Goal: Task Accomplishment & Management: Complete application form

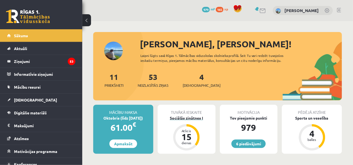
click at [182, 125] on div "Atlicis 15 dienas" at bounding box center [186, 138] width 26 height 26
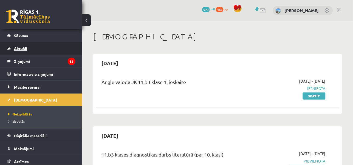
click at [29, 42] on link "Aktuāli" at bounding box center [41, 48] width 68 height 13
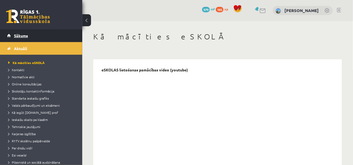
click at [27, 39] on link "Sākums" at bounding box center [41, 35] width 68 height 13
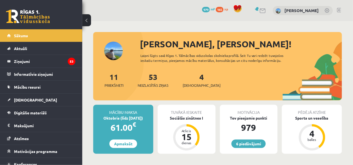
click at [190, 82] on div "4 Ieskaites" at bounding box center [202, 79] width 38 height 17
click at [194, 80] on link "4 Ieskaites" at bounding box center [202, 80] width 38 height 16
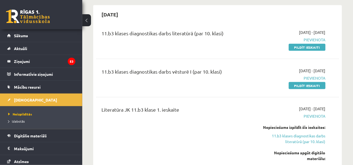
scroll to position [122, 0]
click at [309, 45] on link "Pildīt ieskaiti" at bounding box center [307, 47] width 37 height 7
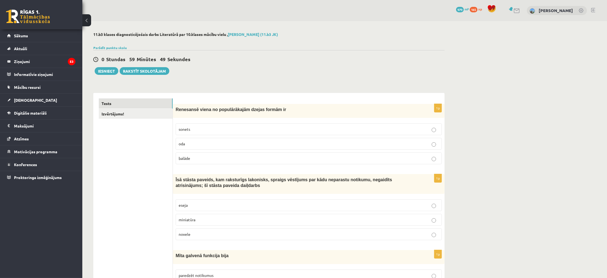
click at [248, 65] on div "0 Stundas 59 Minūtes 49 Sekundes Iesniegt Rakstīt skolotājam" at bounding box center [268, 62] width 351 height 25
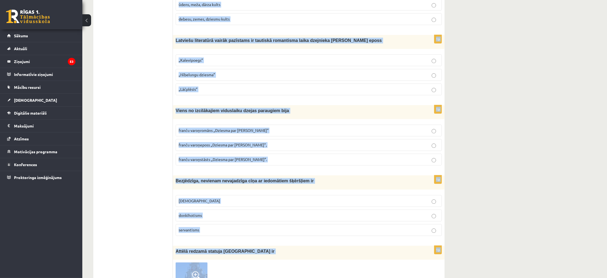
scroll to position [2014, 0]
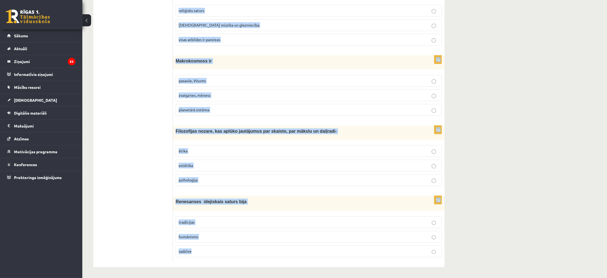
drag, startPoint x: 176, startPoint y: 111, endPoint x: 243, endPoint y: 248, distance: 152.5
copy form "Renesansē viena no populārākajām dzejas formām ir sonets oda balāde 1p Īsā stās…"
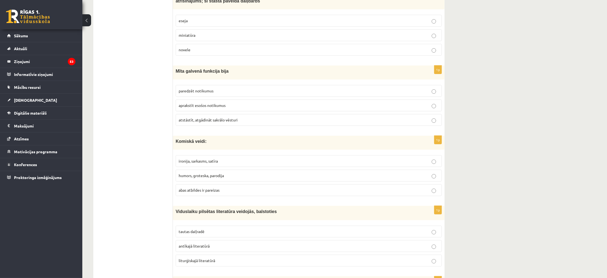
scroll to position [0, 0]
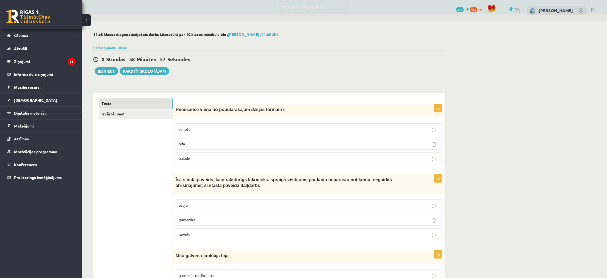
click at [232, 128] on p "sonets" at bounding box center [309, 130] width 260 height 6
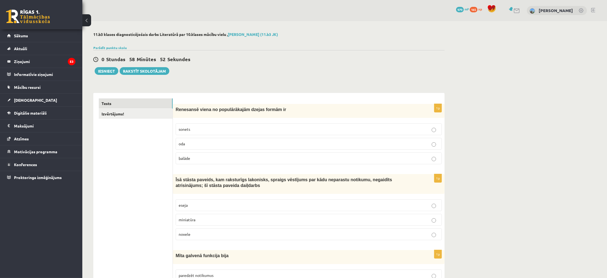
click at [211, 165] on p "novele" at bounding box center [309, 235] width 260 height 6
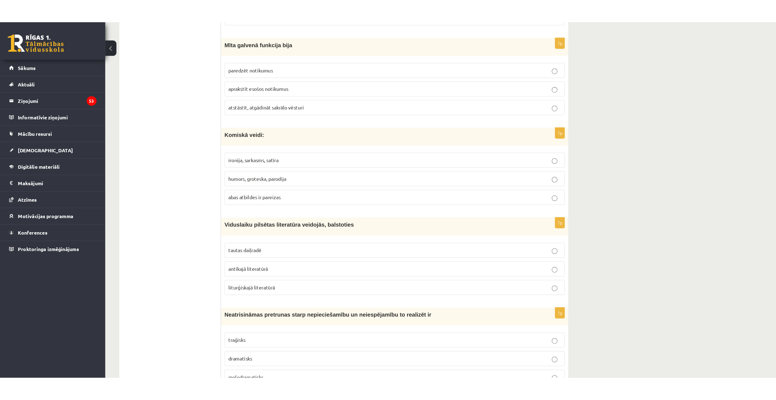
scroll to position [244, 0]
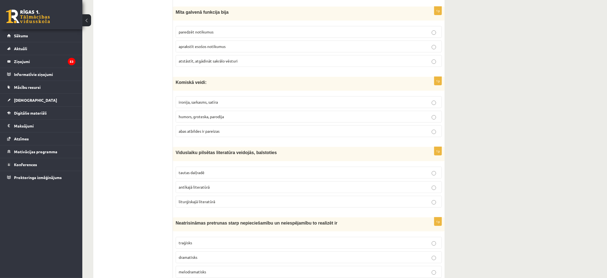
click at [229, 58] on p "atstāstīt, atgādināt sakrālo vēsturi" at bounding box center [309, 61] width 260 height 6
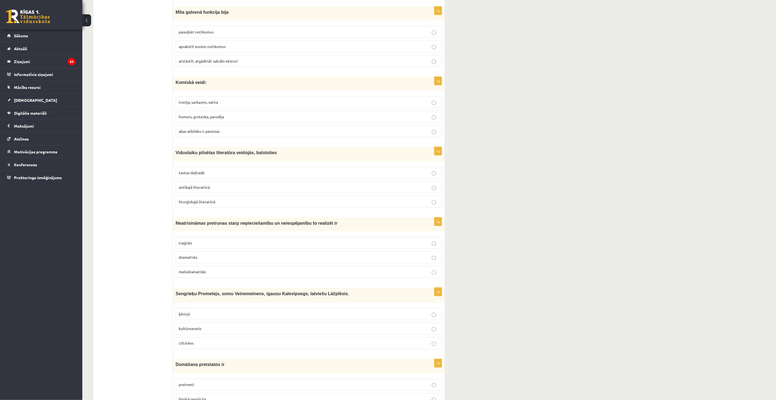
click at [261, 165] on p "tautas daiļradē" at bounding box center [309, 173] width 260 height 6
click at [216, 109] on fieldset "ironija, sarkasms, satīra humors, groteska, parodija abas atbildes ir pareizas" at bounding box center [309, 116] width 266 height 45
click at [220, 100] on p "ironija, sarkasms, satīra" at bounding box center [309, 102] width 260 height 6
click at [221, 120] on p "humors, groteska, parodija" at bounding box center [309, 117] width 260 height 6
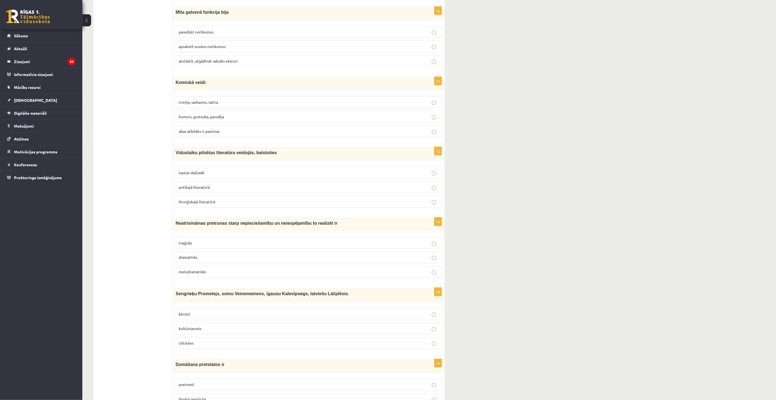
click at [232, 95] on fieldset "ironija, sarkasms, satīra humors, groteska, parodija abas atbildes ir pareizas" at bounding box center [309, 116] width 266 height 45
click at [235, 102] on p "ironija, sarkasms, satīra" at bounding box center [309, 102] width 260 height 6
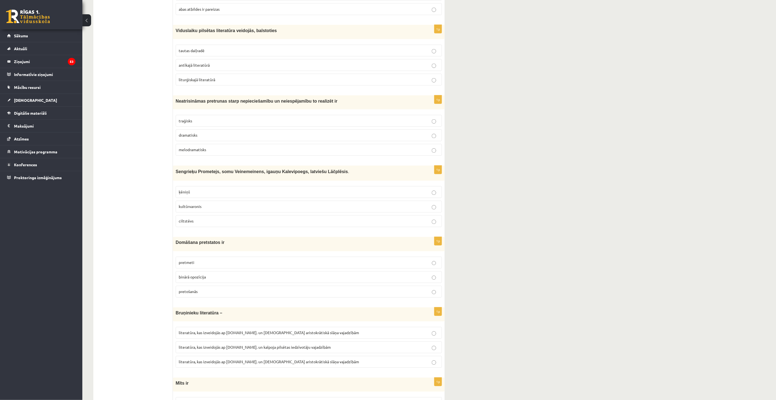
click at [212, 124] on p "traģisks" at bounding box center [309, 121] width 260 height 6
click at [209, 165] on p "kultūrvaronis" at bounding box center [309, 207] width 260 height 6
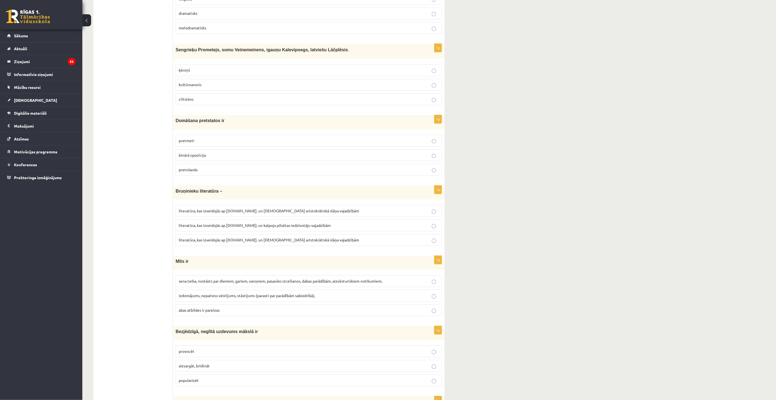
click at [228, 158] on p "binārā opozīcija" at bounding box center [309, 156] width 260 height 6
click at [246, 165] on p "literatūra, kas izveidojās ap 12.gs. un kalpoja pilsētas iedzīvotāju vajadzībām" at bounding box center [309, 226] width 260 height 6
drag, startPoint x: 698, startPoint y: 196, endPoint x: 632, endPoint y: 203, distance: 66.8
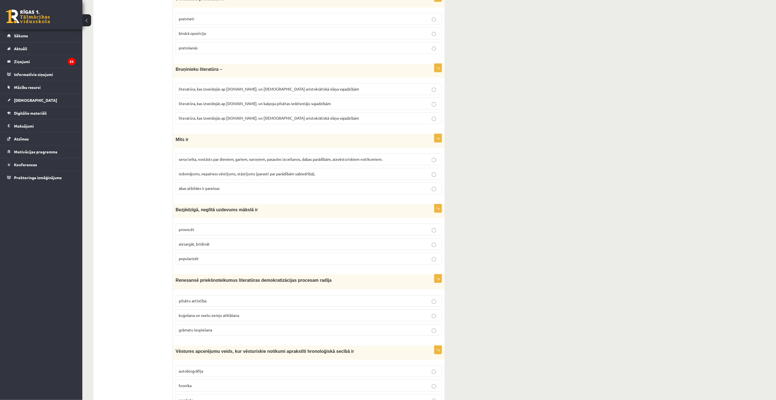
click at [227, 159] on span "sena teika, nostāsts par dieviem, gariem, varoņiem, pasaules izcelšanos, dabas …" at bounding box center [281, 159] width 204 height 5
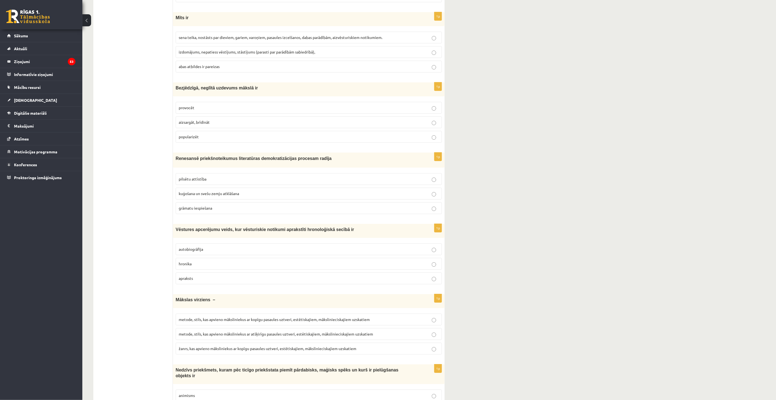
click at [261, 107] on p "provocēt" at bounding box center [309, 108] width 260 height 6
click at [208, 165] on label "hronika" at bounding box center [309, 264] width 266 height 12
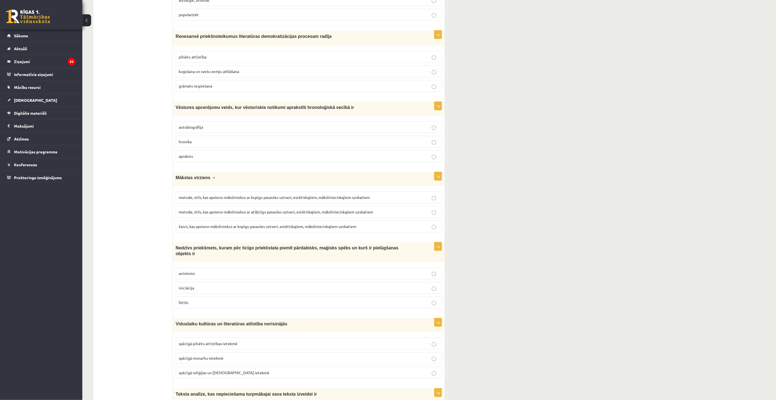
scroll to position [976, 0]
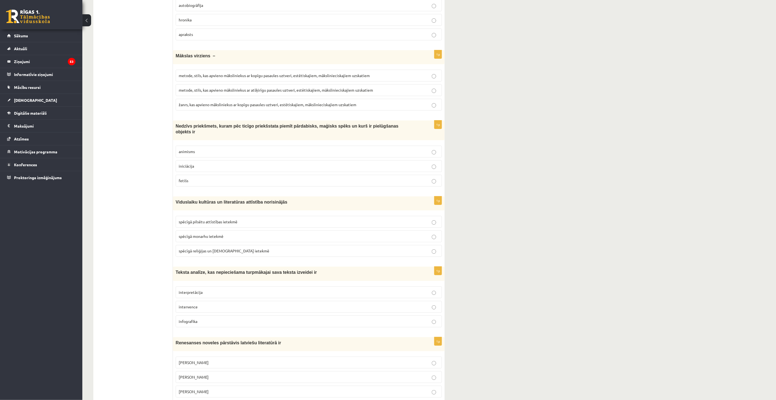
click at [264, 77] on span "metode, stils, kas apvieno māksliniekus ar kopīgu pasaules uztveri, estētiskaji…" at bounding box center [274, 75] width 191 height 5
click at [260, 89] on p "metode, stils, kas apvieno māksliniekus ar atšķirīgu pasaules uztveri, estētisk…" at bounding box center [309, 90] width 260 height 6
click at [240, 102] on label "žanrs, kas apvieno māksliniekus ar kopīgu pasaules uztveri, estētiskajiem, māks…" at bounding box center [309, 105] width 266 height 12
click at [254, 76] on span "metode, stils, kas apvieno māksliniekus ar kopīgu pasaules uztveri, estētiskaji…" at bounding box center [274, 75] width 191 height 5
click at [231, 165] on label "fetišs" at bounding box center [309, 181] width 266 height 12
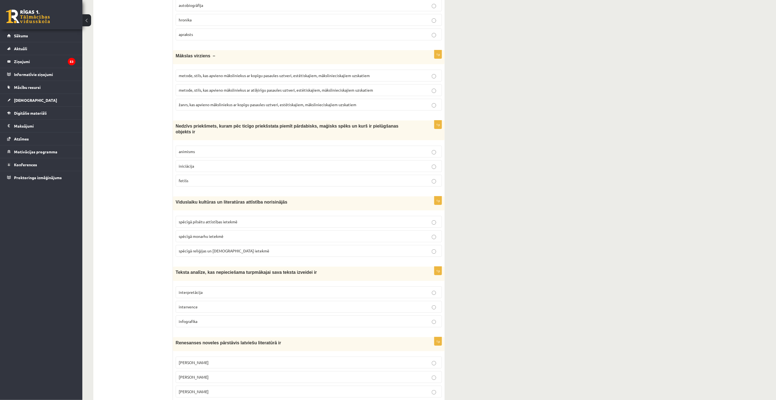
click at [243, 165] on label "spēcīgā monarhu ietekmē" at bounding box center [309, 236] width 266 height 12
click at [262, 165] on p "spēcīgā pilsētu attīstības ietekmē" at bounding box center [309, 222] width 260 height 6
click at [237, 165] on fieldset "spēcīgā pilsētu attīstības ietekmē spēcīgā monarhu ietekmē spēcīgā reliģijas un…" at bounding box center [309, 235] width 266 height 45
click at [237, 165] on p "spēcīgā reliģijas un baznīcas ietekmē" at bounding box center [309, 251] width 260 height 6
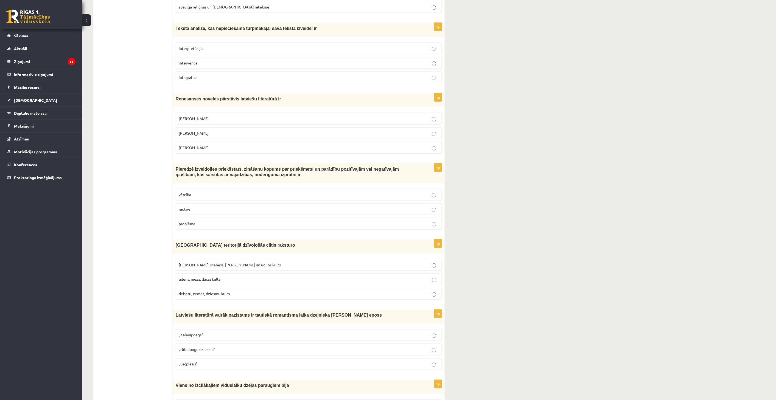
scroll to position [1234, 0]
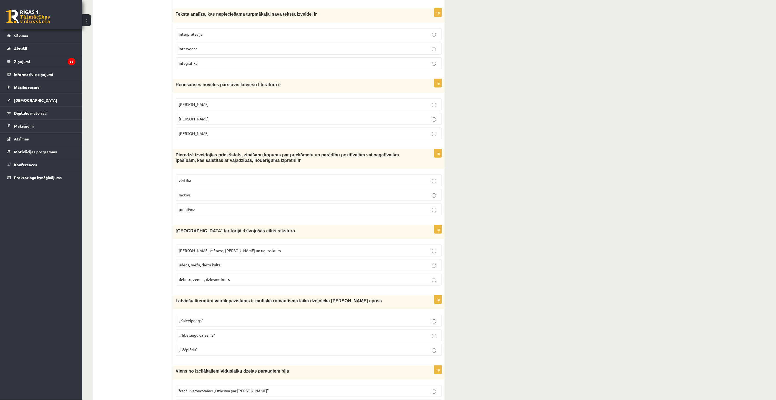
click at [212, 31] on p "interpretācija" at bounding box center [309, 34] width 260 height 6
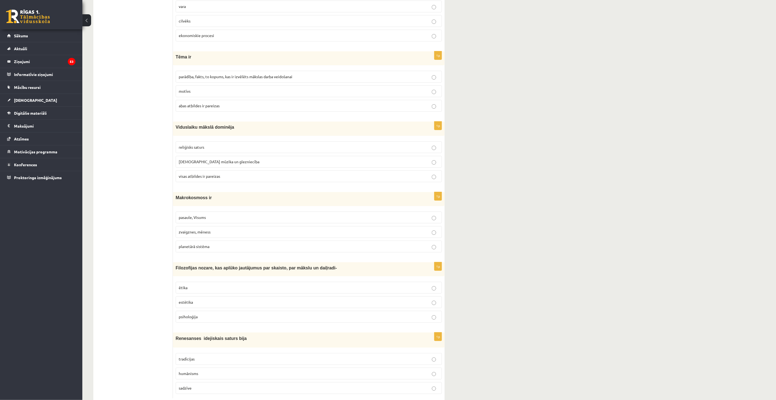
scroll to position [1892, 0]
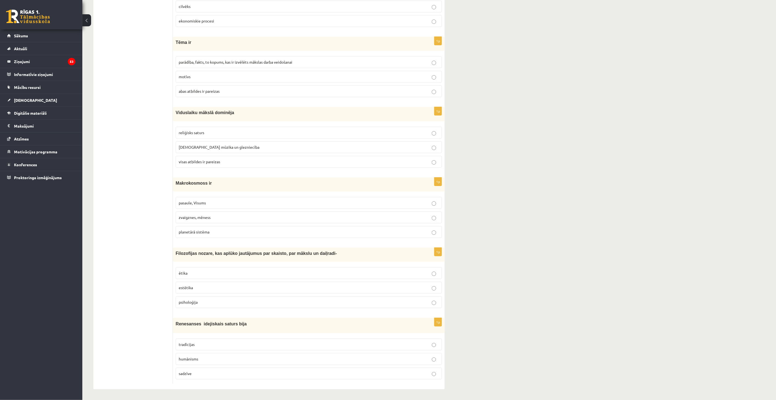
click at [230, 165] on p "humānisms" at bounding box center [309, 359] width 260 height 6
click at [209, 165] on label "estētika" at bounding box center [309, 288] width 266 height 12
drag, startPoint x: 218, startPoint y: 213, endPoint x: 218, endPoint y: 205, distance: 7.5
click at [218, 165] on label "zvaigznes, mēness" at bounding box center [309, 218] width 266 height 12
click at [218, 165] on p "pasaule, Visums" at bounding box center [309, 203] width 260 height 6
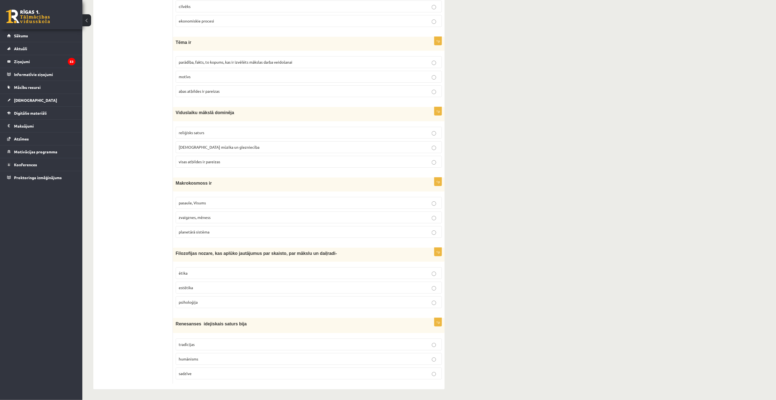
scroll to position [1770, 0]
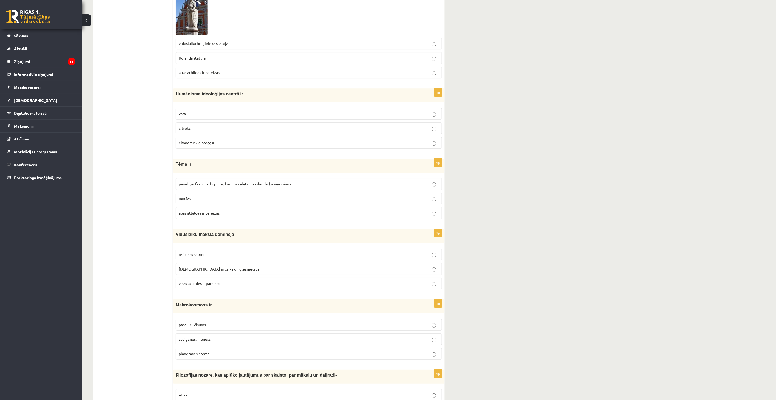
click at [243, 41] on p "viduslaiku bruņinieka statuja" at bounding box center [309, 44] width 260 height 6
click at [210, 128] on p "cilvēks" at bounding box center [309, 128] width 260 height 6
click at [238, 165] on label "visas atbildes ir pareizas" at bounding box center [309, 284] width 266 height 12
click at [226, 165] on label "parādība, fakts, to kopums, kas ir izvēlēts mākslas darba veidošanai" at bounding box center [309, 184] width 266 height 12
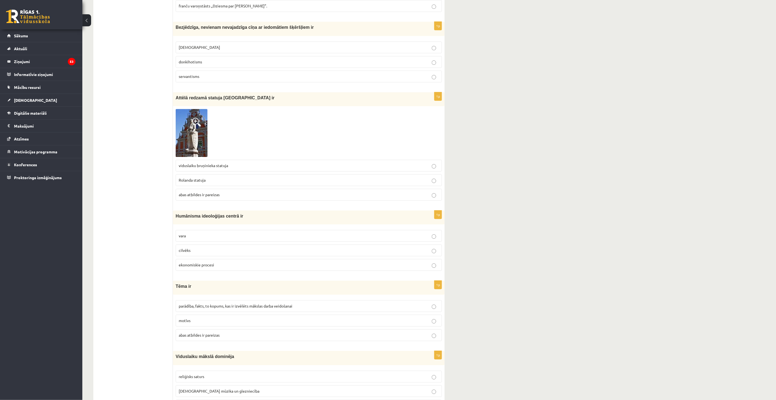
scroll to position [1526, 0]
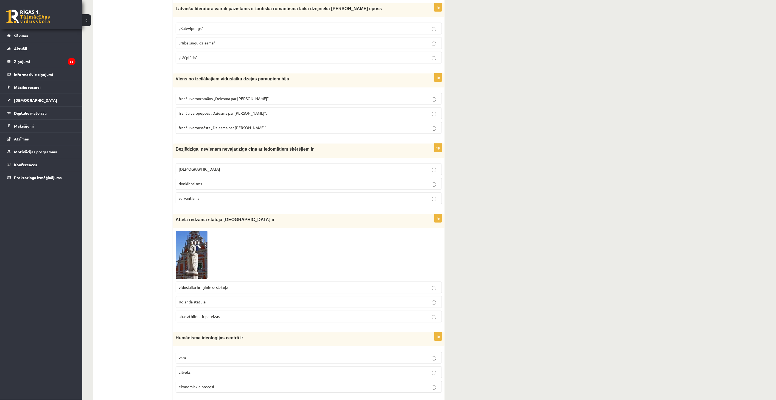
click at [245, 165] on fieldset "minhauzenisms donkihotisms servantisms" at bounding box center [309, 183] width 266 height 45
click at [247, 165] on p "donkihotisms" at bounding box center [309, 184] width 260 height 6
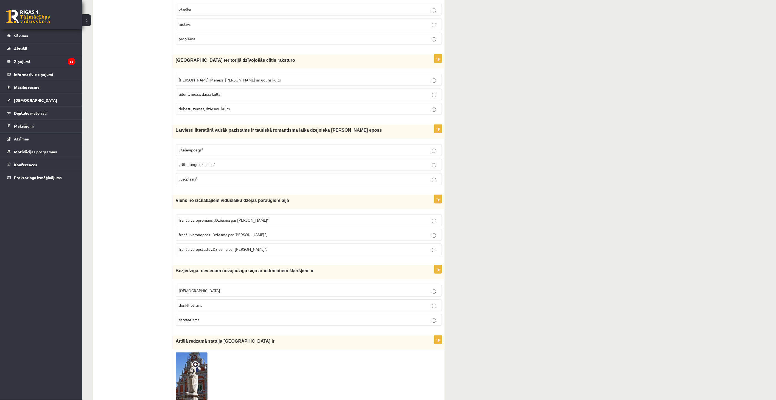
scroll to position [1404, 0]
click at [226, 165] on label "franču varoņeposs „Dziesma par Rolandu”," at bounding box center [309, 235] width 266 height 12
click at [218, 165] on p "„Lāčplēsis”" at bounding box center [309, 180] width 260 height 6
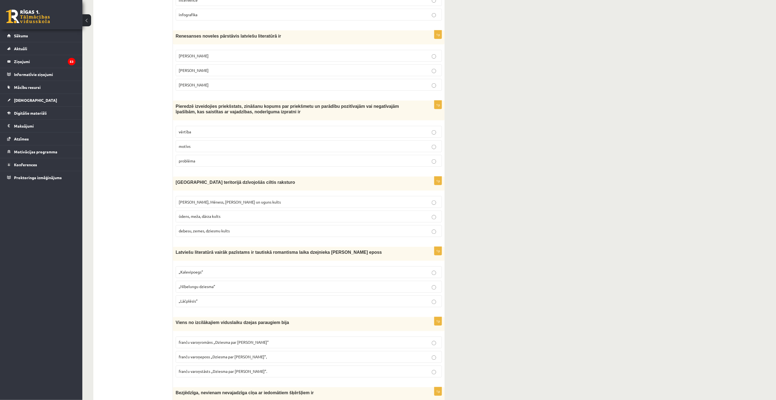
click at [243, 165] on label "Saules, Mēness, Pērkona un uguns kults" at bounding box center [309, 202] width 266 height 12
click at [203, 129] on p "vērtība" at bounding box center [309, 132] width 260 height 6
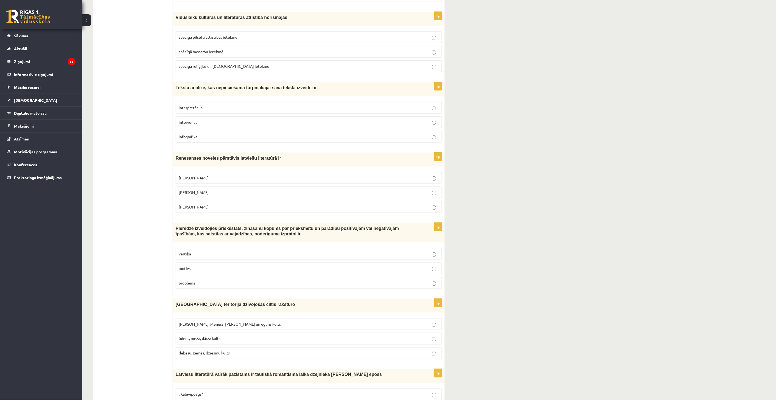
click at [228, 165] on fieldset "Rūdolfs Blaumanis Kārlis Skalbe Jānis Ezeriņš" at bounding box center [309, 191] width 266 height 45
click at [232, 165] on label "Jānis Ezeriņš" at bounding box center [309, 207] width 266 height 12
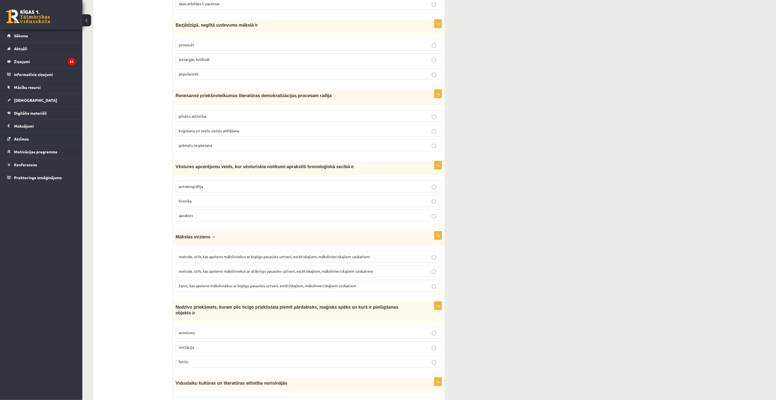
scroll to position [673, 0]
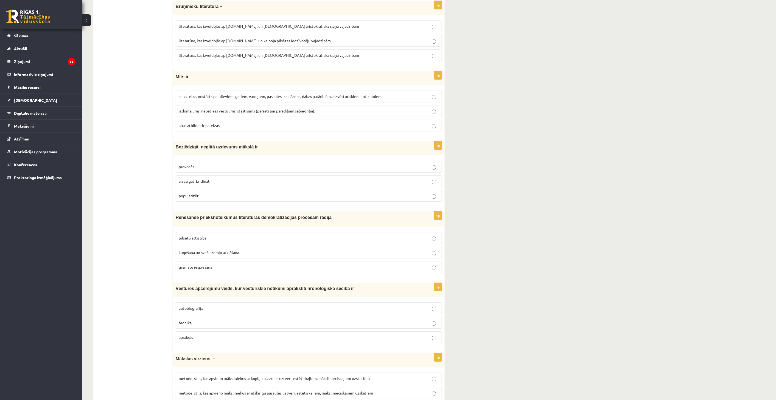
click at [213, 165] on label "grāmatu iespiešana" at bounding box center [309, 267] width 266 height 12
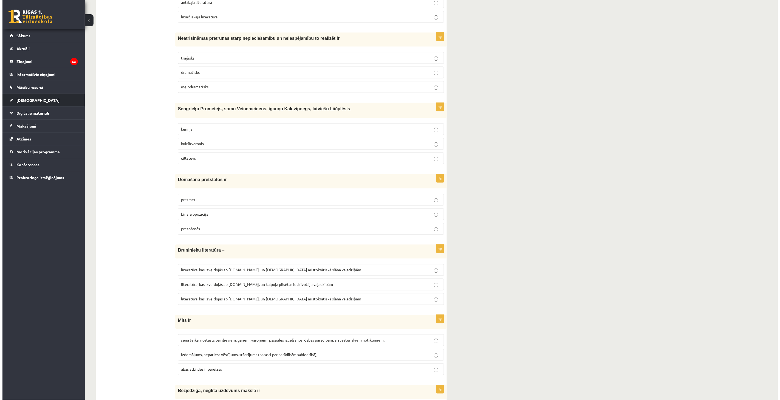
scroll to position [0, 0]
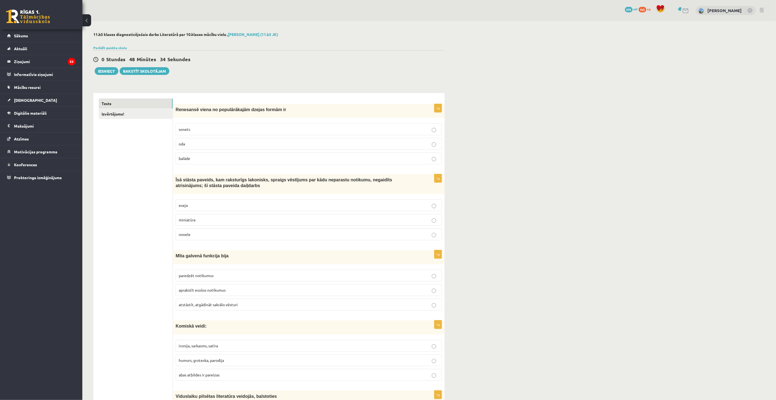
click at [134, 117] on link "Izvērtējums!" at bounding box center [136, 114] width 74 height 10
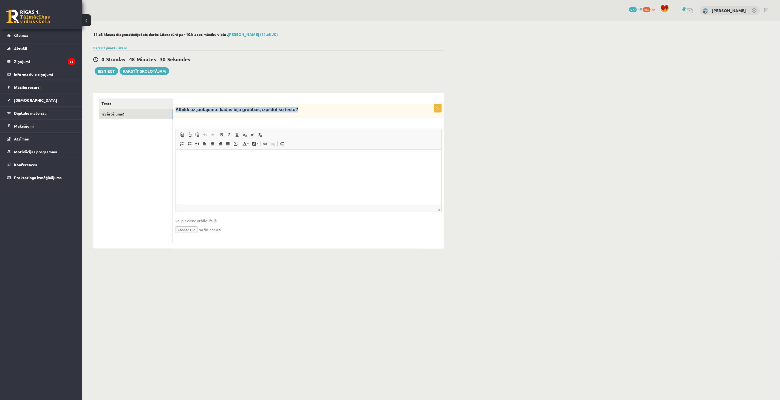
drag, startPoint x: 175, startPoint y: 110, endPoint x: 285, endPoint y: 103, distance: 110.5
click at [285, 103] on form "0p Atbildi uz jautājumu: kādas bija grūtības, izpildot šo testu? Rich Text Edit…" at bounding box center [308, 171] width 261 height 145
copy span "Atbildi uz jautājumu: kādas bija grūtības, izpildot šo testu?"
click at [277, 165] on html at bounding box center [309, 158] width 266 height 17
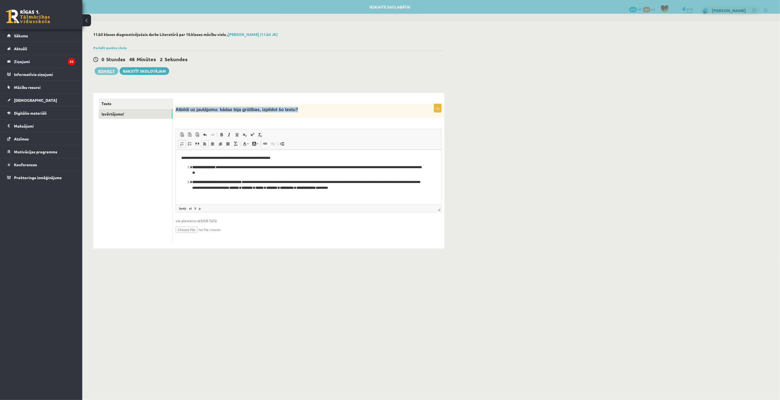
click at [109, 73] on button "Iesniegt" at bounding box center [107, 71] width 24 height 8
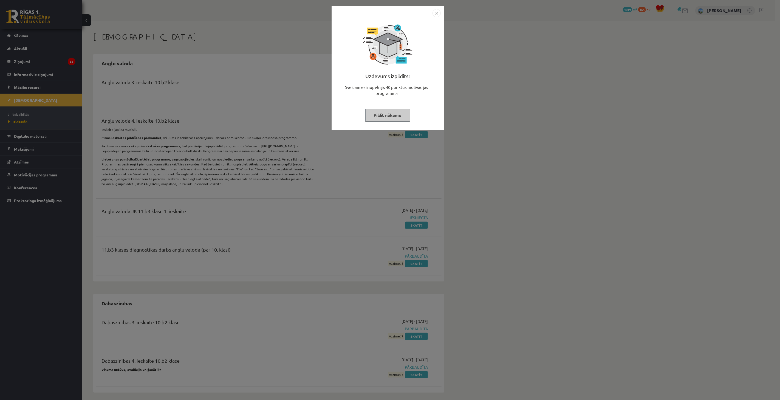
click at [438, 12] on img "Close" at bounding box center [437, 13] width 8 height 8
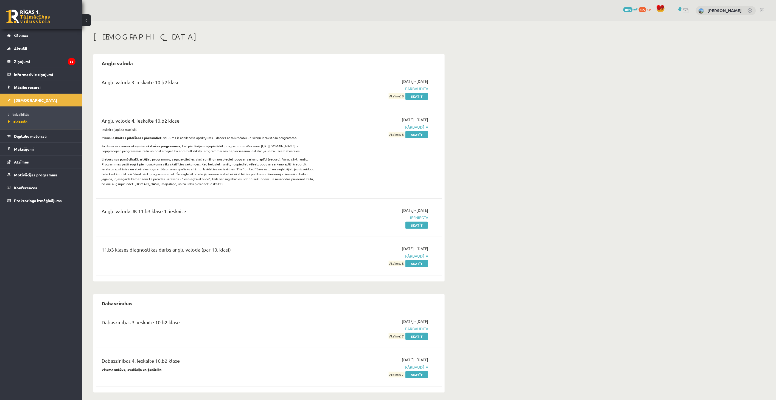
click at [23, 116] on span "Neizpildītās" at bounding box center [18, 114] width 21 height 4
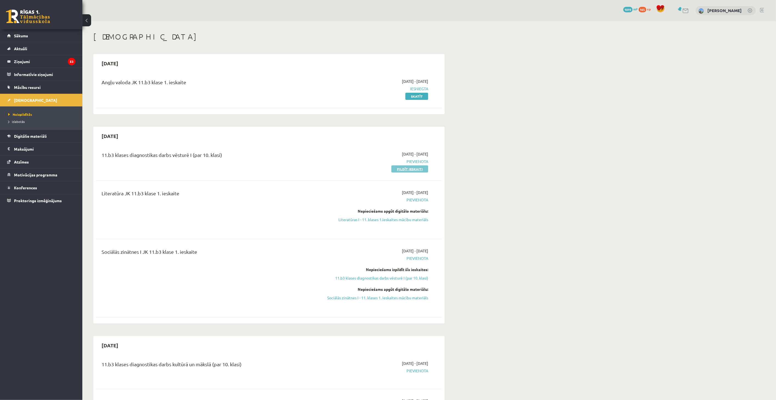
click at [418, 171] on link "Pildīt ieskaiti" at bounding box center [409, 168] width 37 height 7
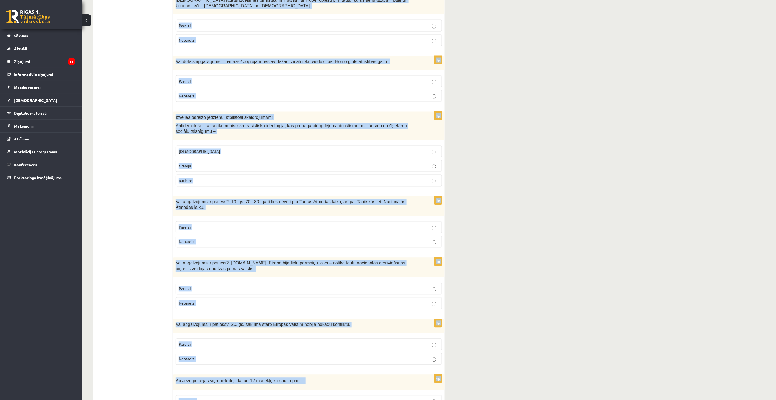
scroll to position [1662, 0]
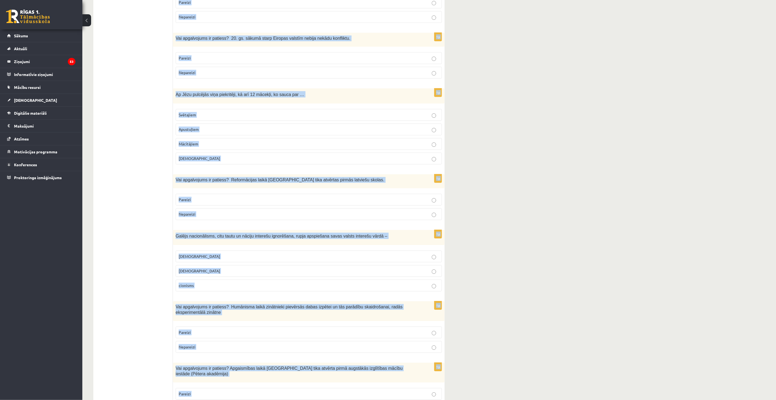
drag, startPoint x: 176, startPoint y: 109, endPoint x: 366, endPoint y: 398, distance: 345.7
copy form "Lor ipsumdolors am consect? Adipiscingelit seddoeiusm temporinc utla, etdo magn…"
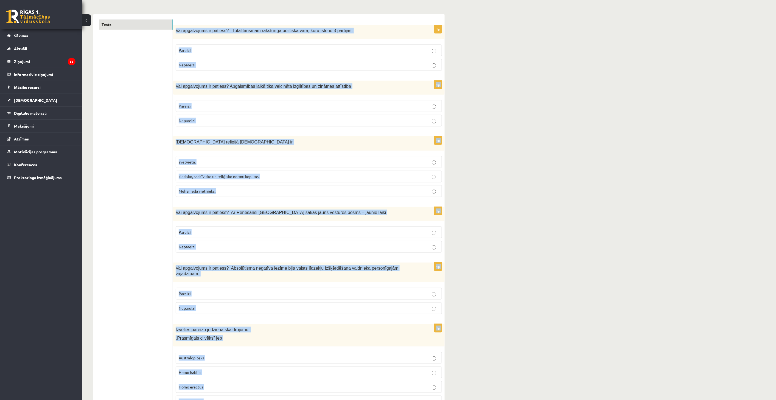
scroll to position [0, 0]
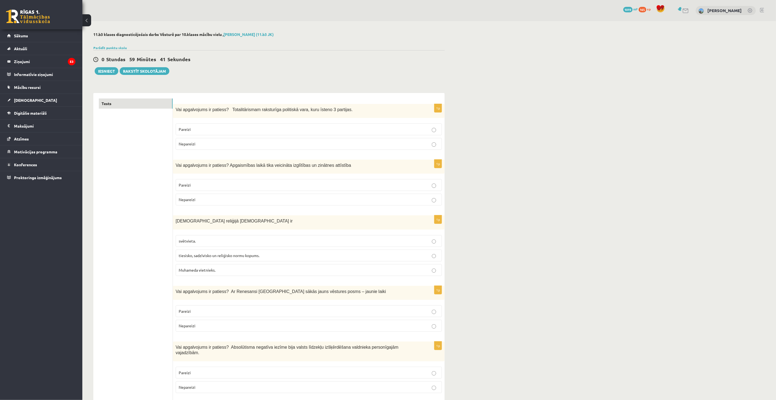
click at [220, 128] on p "Pareizi" at bounding box center [309, 130] width 260 height 6
click at [209, 140] on label "Nepareizi" at bounding box center [309, 144] width 266 height 12
click at [207, 189] on label "Pareizi" at bounding box center [309, 185] width 266 height 12
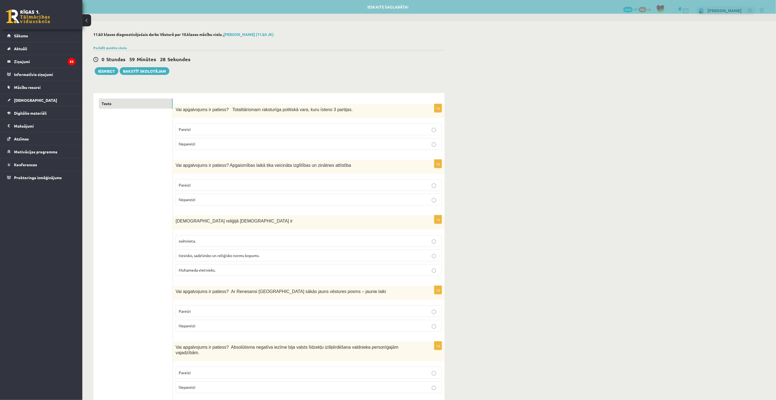
click at [218, 258] on span "tiesisko, sadzīvisko un reliģisko normu kopums." at bounding box center [219, 255] width 81 height 5
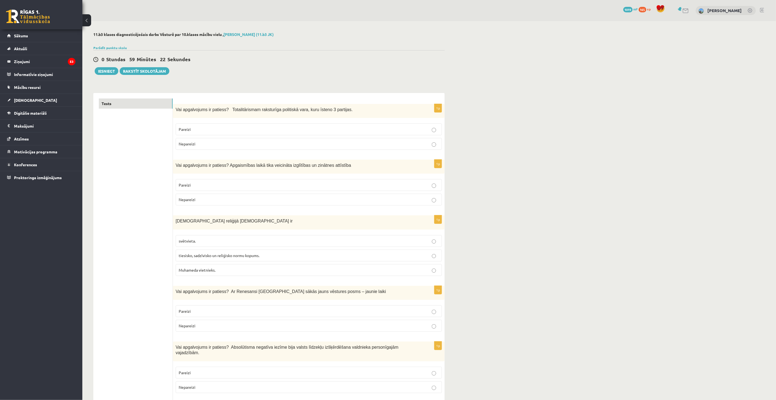
click at [218, 312] on p "Pareizi" at bounding box center [309, 311] width 260 height 6
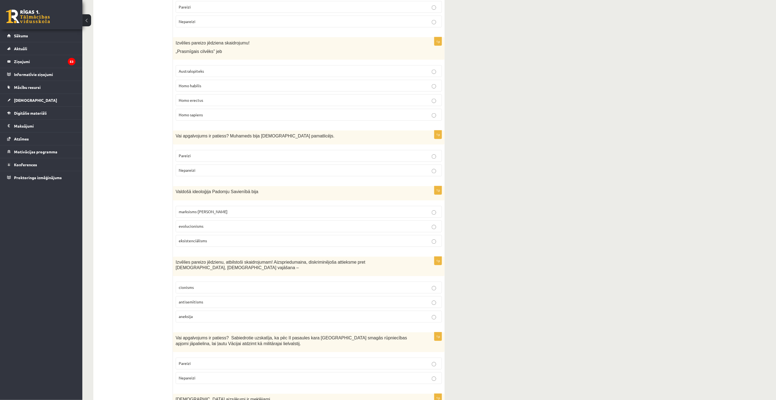
scroll to position [244, 0]
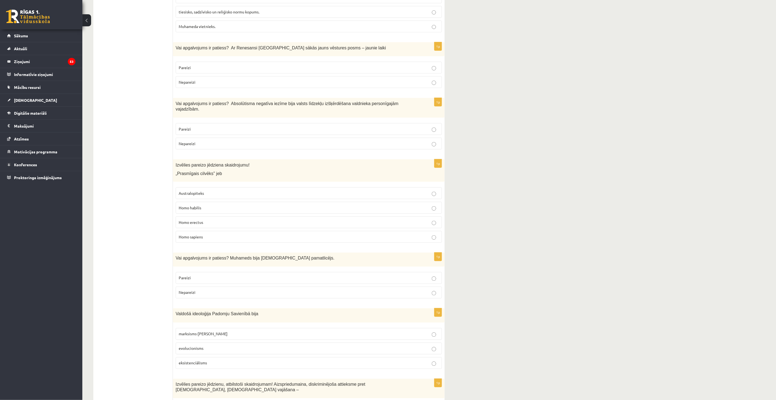
click at [214, 226] on fieldset "Australopiteks Homo habilis Homo erectus Homo sapiens" at bounding box center [309, 215] width 266 height 60
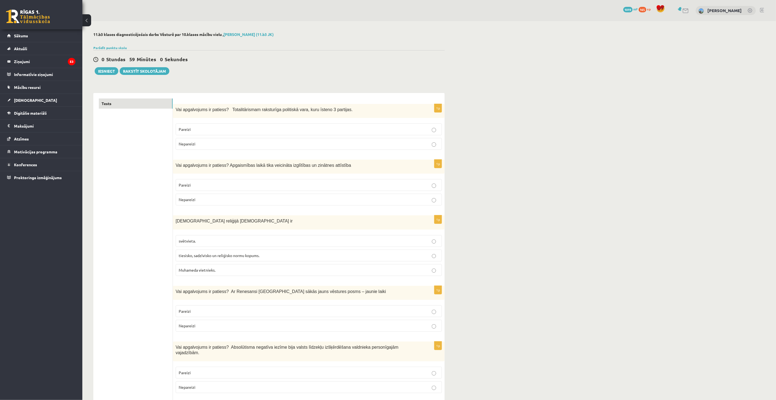
scroll to position [122, 0]
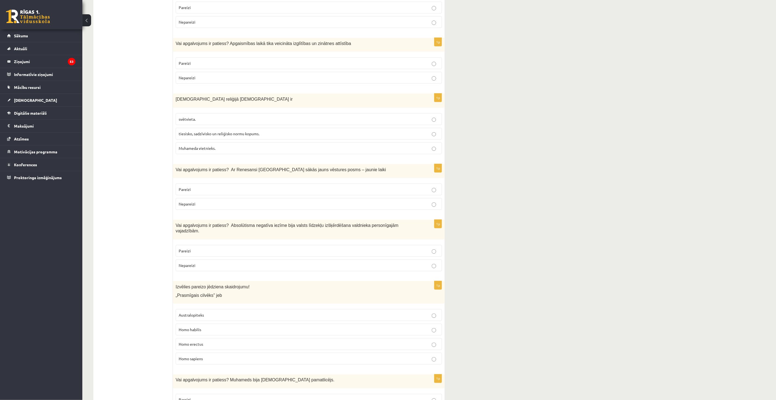
click at [281, 242] on fieldset "Pareizi Nepareizi" at bounding box center [309, 257] width 266 height 31
drag, startPoint x: 224, startPoint y: 248, endPoint x: 222, endPoint y: 163, distance: 84.6
click at [224, 248] on p "Pareizi" at bounding box center [309, 251] width 260 height 6
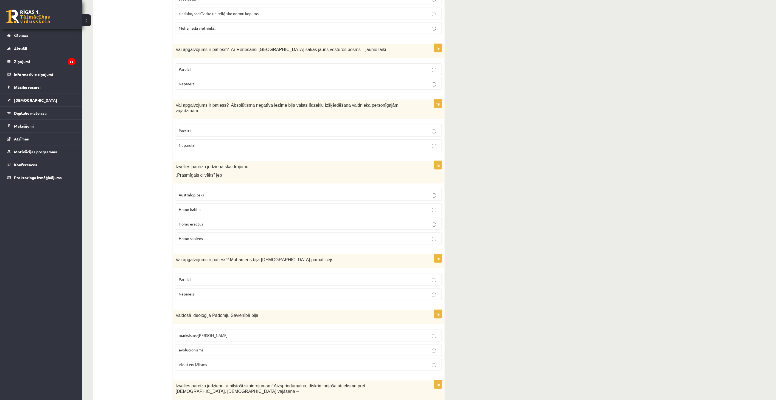
scroll to position [244, 0]
click at [221, 206] on label "Homo habilis" at bounding box center [309, 208] width 266 height 12
click at [232, 205] on p "Homo habilis" at bounding box center [309, 208] width 260 height 6
drag, startPoint x: 215, startPoint y: 271, endPoint x: 215, endPoint y: 263, distance: 7.7
click at [215, 275] on p "Pareizi" at bounding box center [309, 278] width 260 height 6
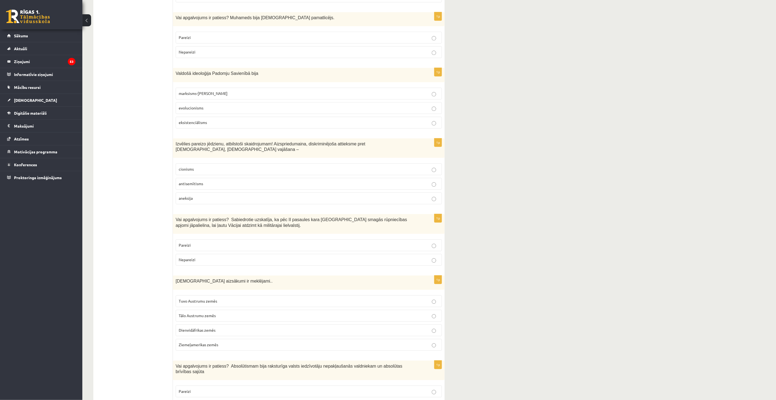
scroll to position [488, 0]
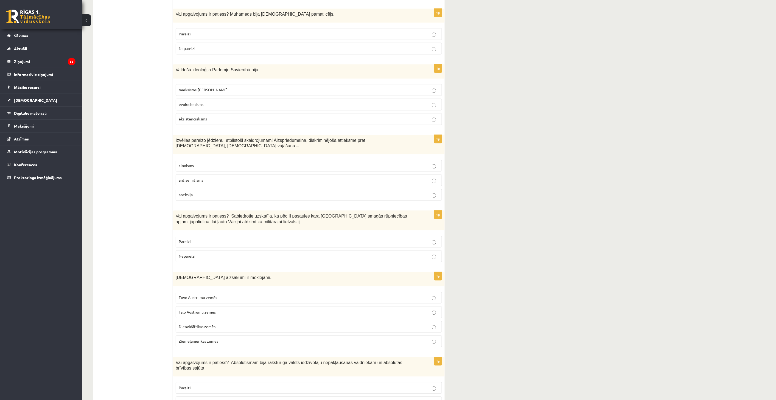
click at [232, 87] on p "marksisms-[PERSON_NAME]" at bounding box center [309, 90] width 260 height 6
click at [222, 178] on p "antisemītisms" at bounding box center [309, 181] width 260 height 6
click at [234, 251] on label "Nepareizi" at bounding box center [309, 257] width 266 height 12
click at [234, 254] on p "Nepareizi" at bounding box center [309, 257] width 260 height 6
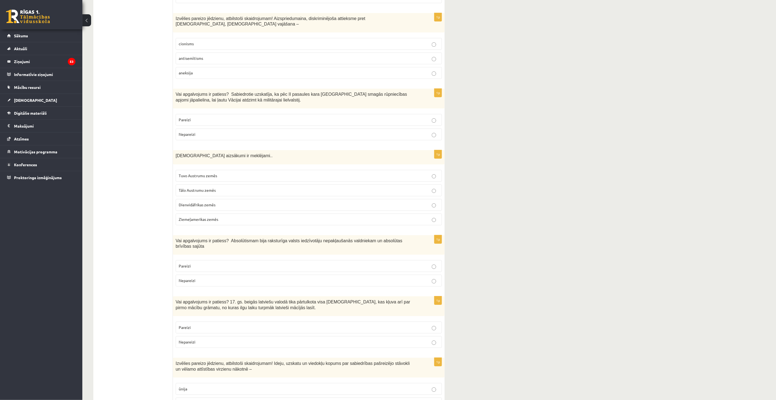
click at [220, 173] on p "Tuvo Austrumu zemēs" at bounding box center [309, 176] width 260 height 6
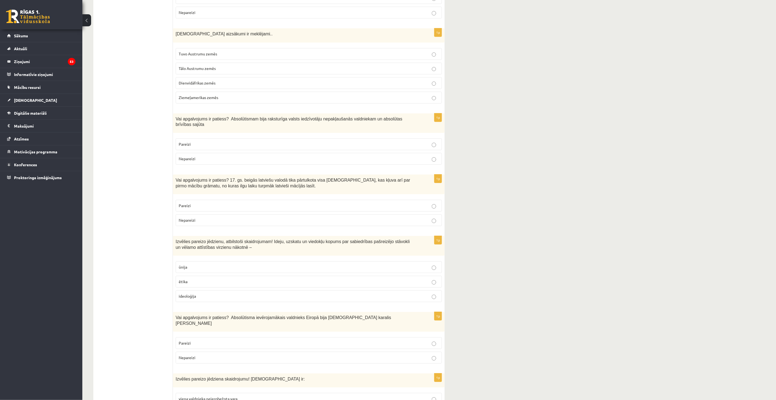
click at [210, 203] on p "Pareizi" at bounding box center [309, 206] width 260 height 6
click at [250, 138] on label "Pareizi" at bounding box center [309, 144] width 266 height 12
click at [251, 153] on label "Nepareizi" at bounding box center [309, 159] width 266 height 12
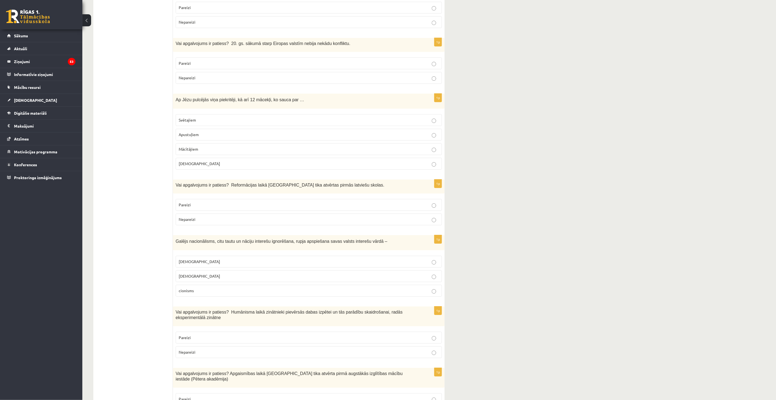
scroll to position [1662, 0]
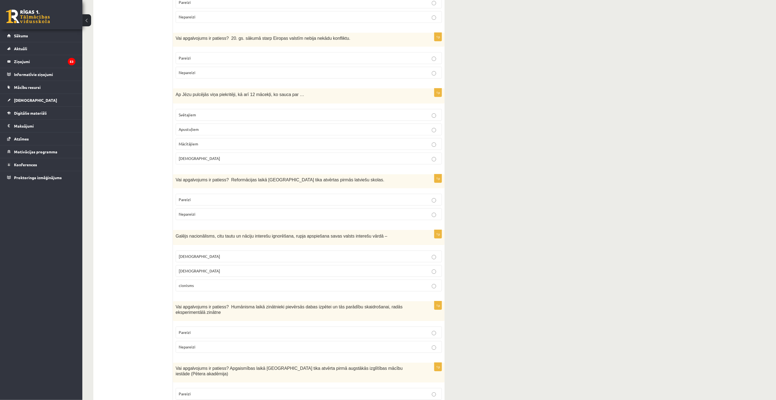
click at [273, 391] on p "Pareizi" at bounding box center [309, 394] width 260 height 6
click at [220, 330] on p "Pareizi" at bounding box center [309, 333] width 260 height 6
click at [221, 251] on label "[DEMOGRAPHIC_DATA]" at bounding box center [309, 257] width 266 height 12
click at [220, 254] on p "[DEMOGRAPHIC_DATA]" at bounding box center [309, 257] width 260 height 6
click at [204, 197] on p "Pareizi" at bounding box center [309, 200] width 260 height 6
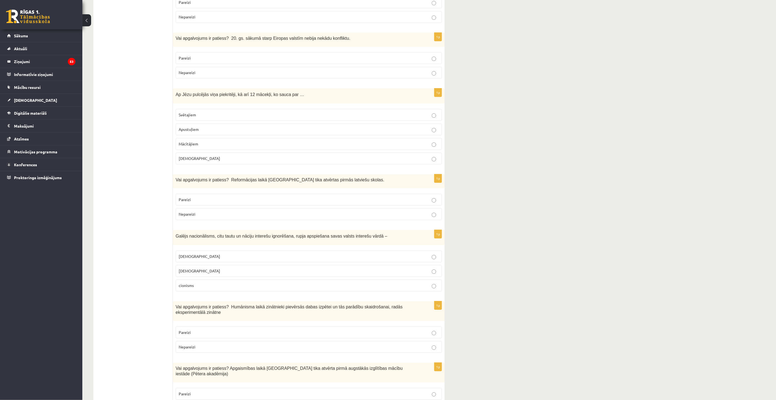
click at [193, 127] on span "Apustuļiem" at bounding box center [189, 129] width 20 height 5
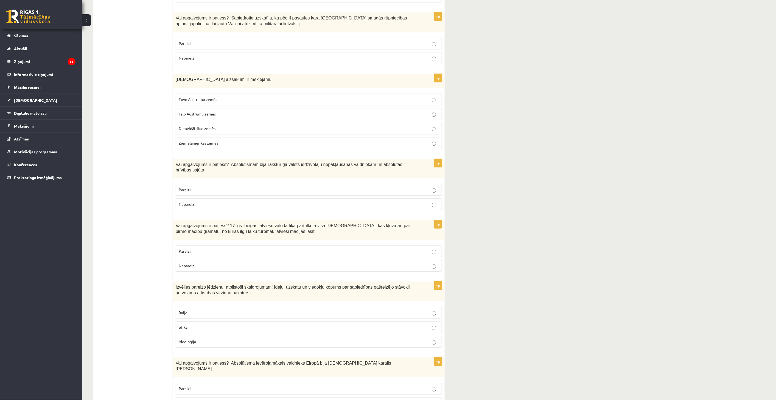
scroll to position [808, 0]
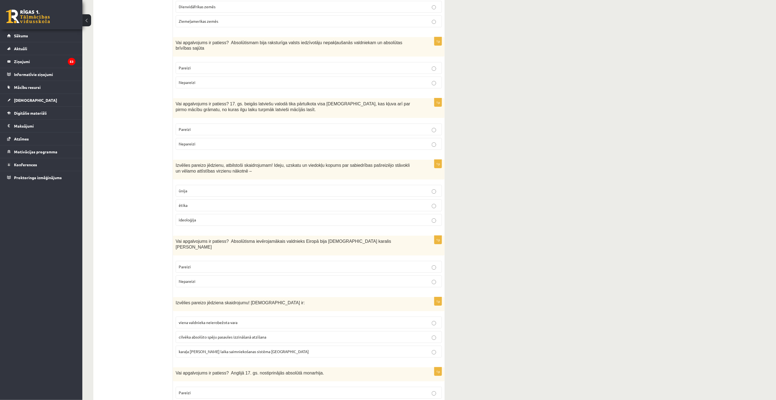
drag, startPoint x: 169, startPoint y: 148, endPoint x: 243, endPoint y: 152, distance: 73.9
click at [243, 152] on div "***** Tests 1p Vai apgalvojums ir patiess? Totalitārismam raksturīga politiskā …" at bounding box center [268, 281] width 351 height 1993
click at [245, 163] on span "Izvēlies pareizo jēdzienu, atbilstoši skaidrojumam! Ideju, uzskatu un viedokļu …" at bounding box center [293, 168] width 234 height 10
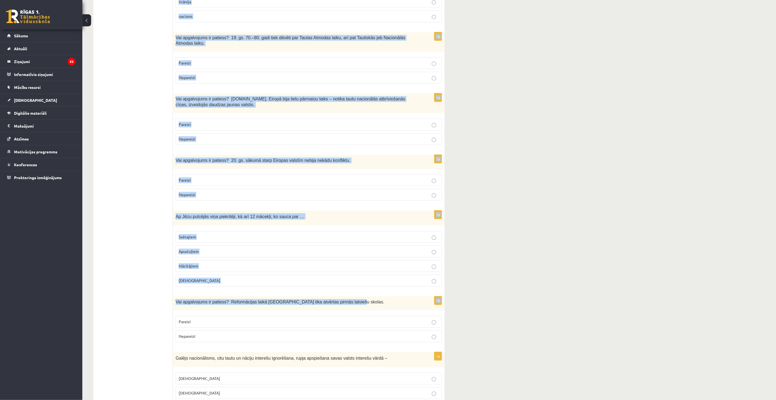
scroll to position [1540, 0]
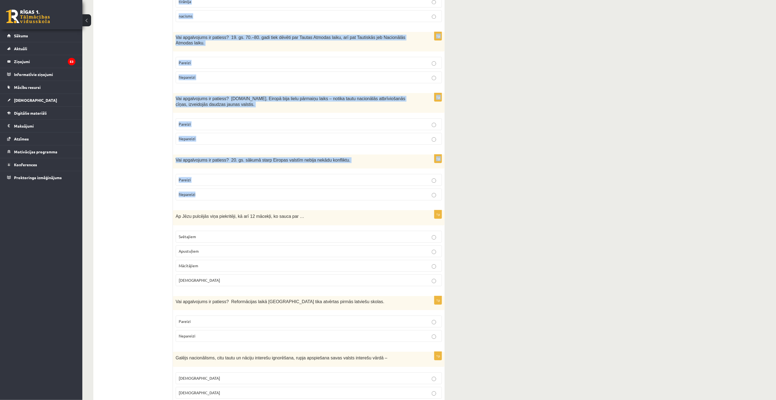
drag, startPoint x: 176, startPoint y: 149, endPoint x: 314, endPoint y: 163, distance: 139.6
copy form "Loremips dolorsi ametcons, adipiscing elitseddoeiu! Tempo, incidid ut laboreet …"
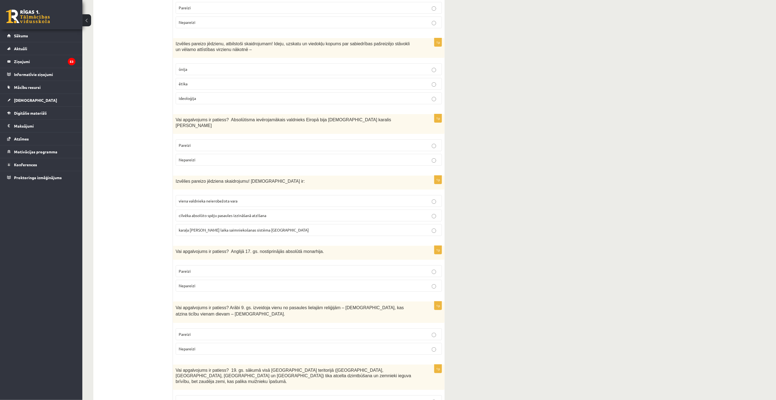
scroll to position [930, 0]
click at [202, 95] on p "ideoloģija" at bounding box center [309, 98] width 260 height 6
click at [227, 142] on p "Pareizi" at bounding box center [309, 145] width 260 height 6
click at [223, 154] on label "Nepareizi" at bounding box center [309, 160] width 266 height 12
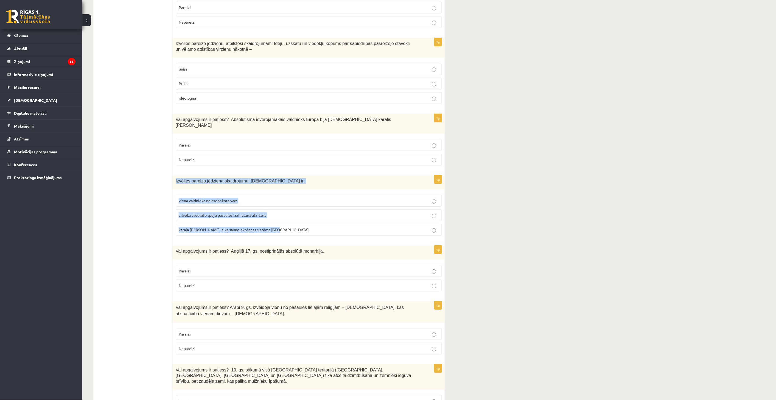
drag, startPoint x: 174, startPoint y: 162, endPoint x: 296, endPoint y: 208, distance: 130.4
click at [296, 208] on div "1p Izvēlies pareizo jēdziena skaidrojumu! [DEMOGRAPHIC_DATA] ir: viena valdniek…" at bounding box center [309, 207] width 272 height 65
copy div "Izvēlies pareizo jēdziena skaidrojumu! Absolūtisms ir: viena valdnieka neierobe…"
click at [286, 175] on div "Izvēlies pareizo jēdziena skaidrojumu! [DEMOGRAPHIC_DATA] ir:" at bounding box center [309, 182] width 272 height 14
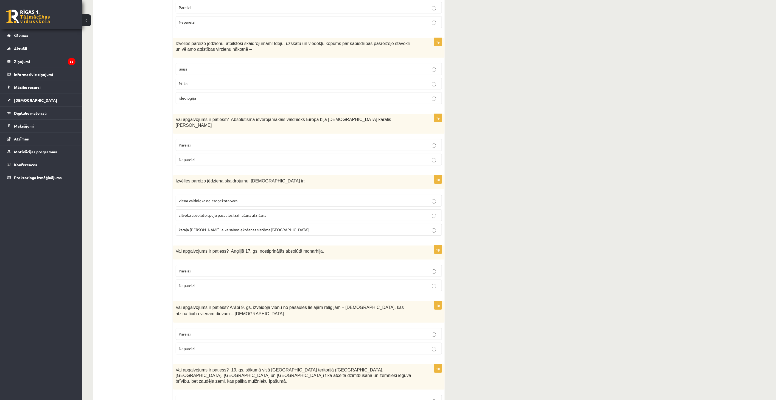
click at [277, 195] on label "viena valdnieka neierobežota vara" at bounding box center [309, 201] width 266 height 12
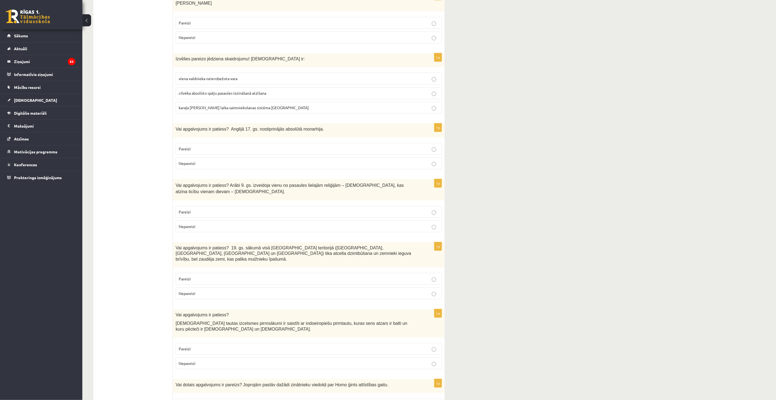
click at [209, 161] on p "Nepareizi" at bounding box center [309, 164] width 260 height 6
click at [215, 150] on fieldset "Pareizi Nepareizi" at bounding box center [309, 155] width 266 height 31
click at [235, 158] on label "Nepareizi" at bounding box center [309, 164] width 266 height 12
click at [231, 221] on label "Nepareizi" at bounding box center [309, 227] width 266 height 12
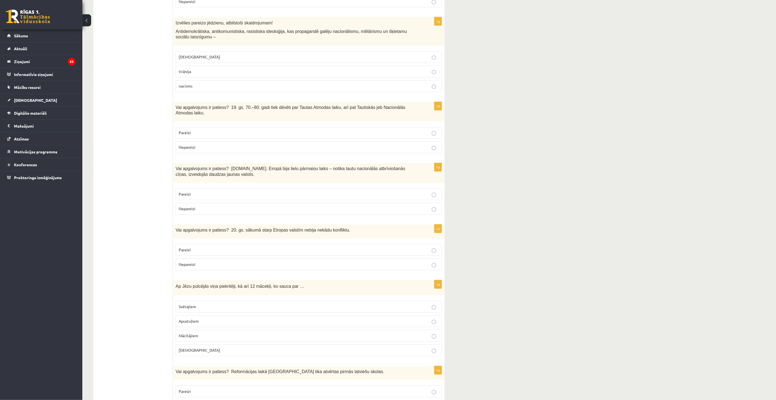
scroll to position [1418, 0]
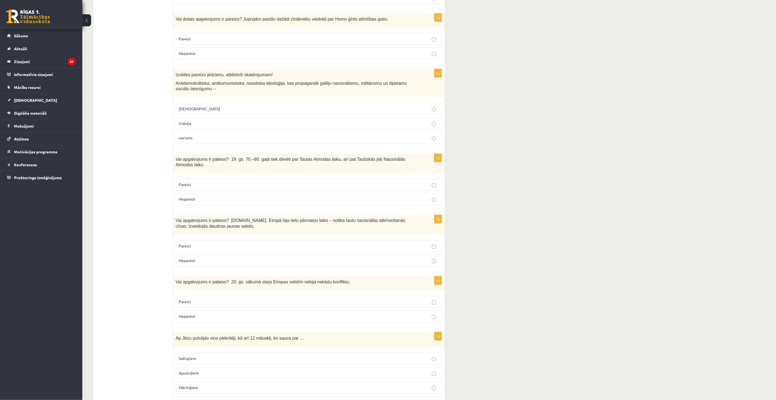
click at [233, 314] on p "Nepareizi" at bounding box center [309, 317] width 260 height 6
click at [220, 238] on fieldset "Pareizi Nepareizi" at bounding box center [309, 253] width 266 height 31
click at [214, 240] on label "Pareizi" at bounding box center [309, 246] width 266 height 12
click at [215, 182] on p "Pareizi" at bounding box center [309, 185] width 260 height 6
click at [214, 106] on p "[DEMOGRAPHIC_DATA]" at bounding box center [309, 109] width 260 height 6
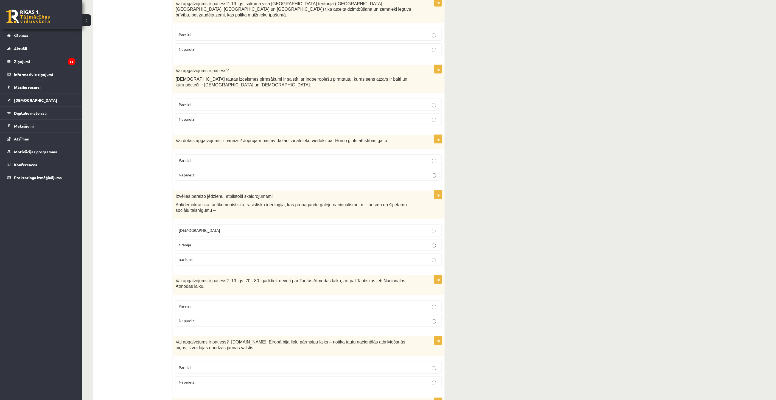
scroll to position [1296, 0]
click at [215, 158] on p "Pareizi" at bounding box center [309, 161] width 260 height 6
click at [212, 70] on div "1p Vai apgalvojums ir patiess? Latviešu tautas izcelsmes pirmsākumi ir saistīti…" at bounding box center [309, 97] width 272 height 64
click at [223, 99] on label "Pareizi" at bounding box center [309, 105] width 266 height 12
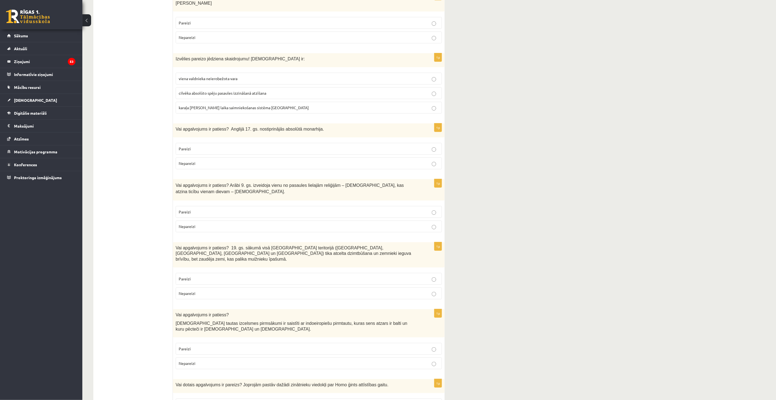
click at [272, 291] on p "Nepareizi" at bounding box center [309, 294] width 260 height 6
click at [266, 276] on p "Pareizi" at bounding box center [309, 279] width 260 height 6
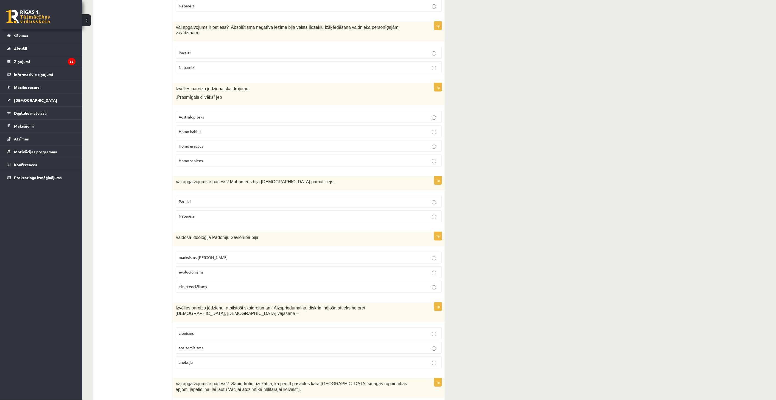
scroll to position [0, 0]
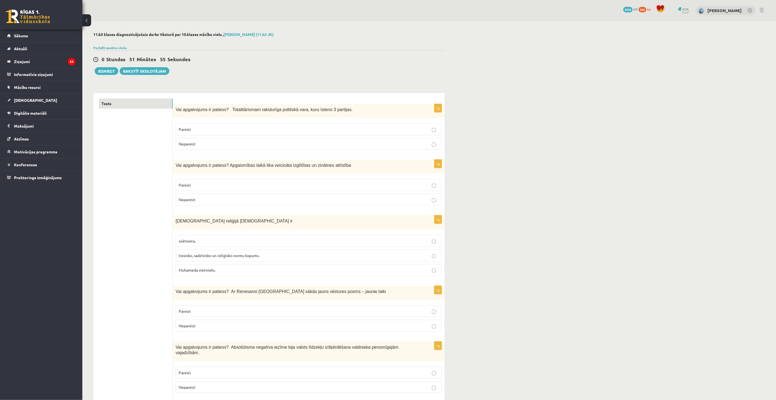
click at [105, 69] on button "Iesniegt" at bounding box center [107, 71] width 24 height 8
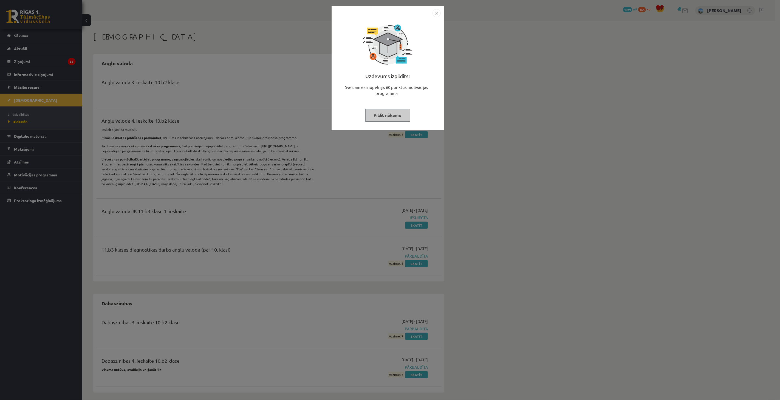
click at [420, 67] on div "Uzdevums izpildīts! Sveicam esi nopelnījis 60 punktus motivācijas programmā Pil…" at bounding box center [388, 72] width 106 height 110
click at [434, 15] on img "Close" at bounding box center [437, 13] width 8 height 8
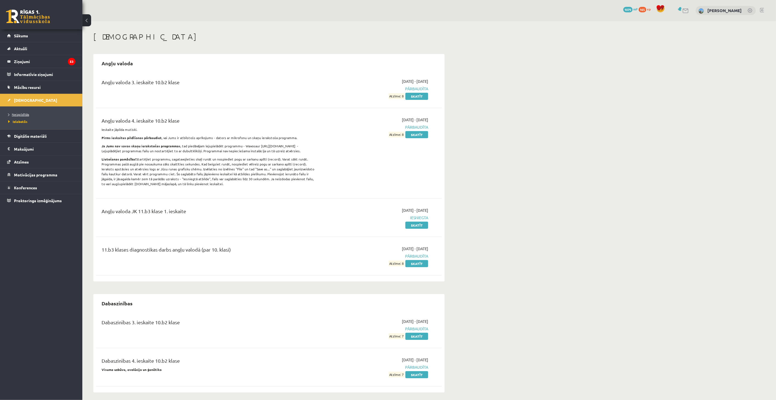
click at [26, 115] on span "Neizpildītās" at bounding box center [18, 114] width 21 height 4
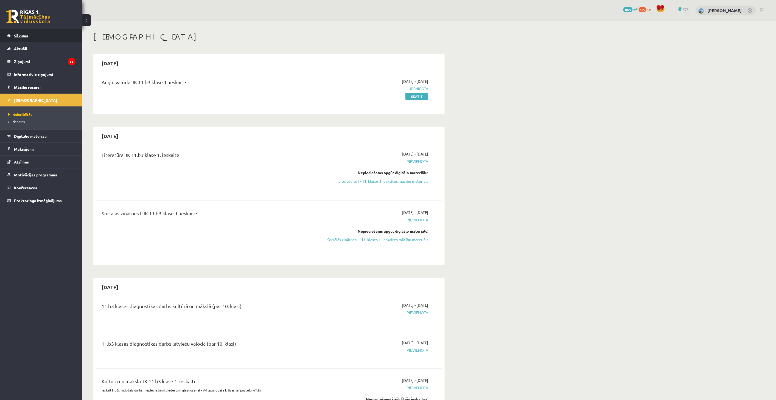
click at [40, 33] on link "Sākums" at bounding box center [41, 35] width 68 height 13
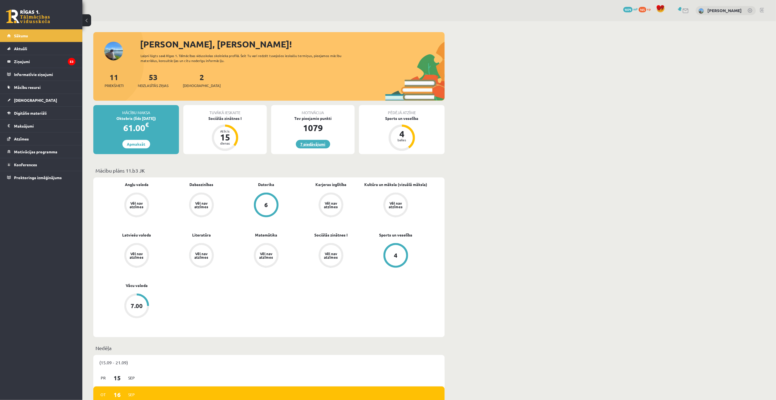
click at [313, 143] on link "7 piedāvājumi" at bounding box center [313, 144] width 34 height 9
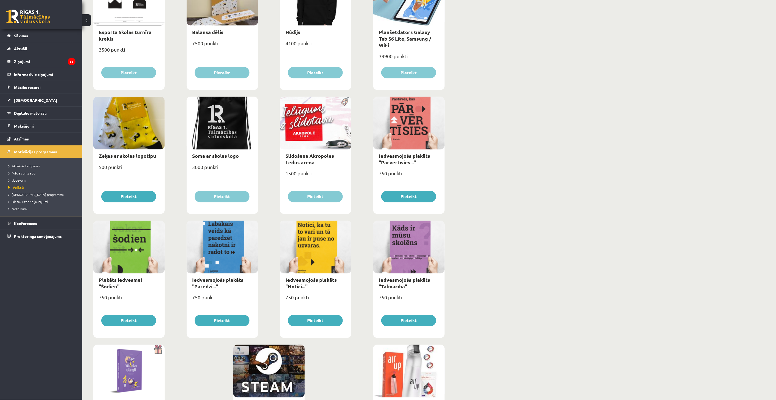
scroll to position [443, 0]
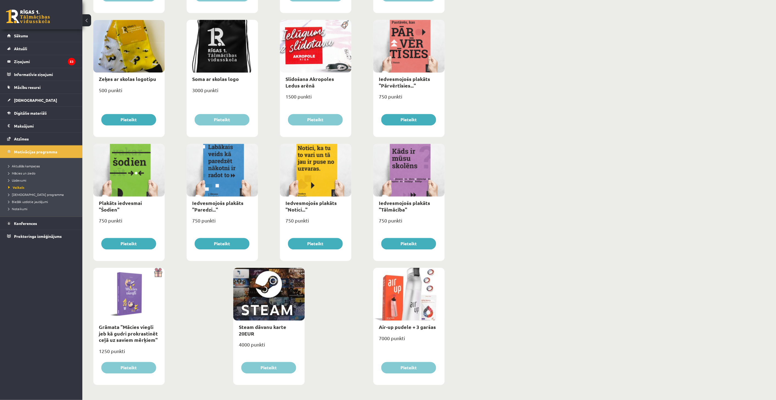
click at [411, 308] on div at bounding box center [408, 294] width 71 height 53
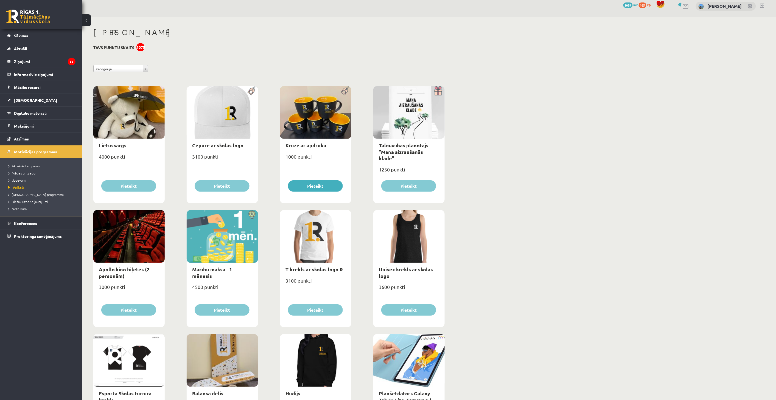
scroll to position [0, 0]
